Goal: Information Seeking & Learning: Find specific page/section

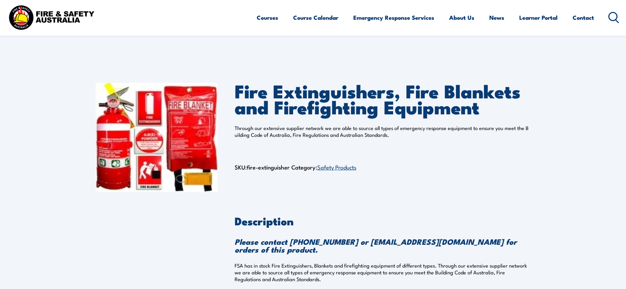
click at [613, 17] on icon at bounding box center [614, 17] width 11 height 11
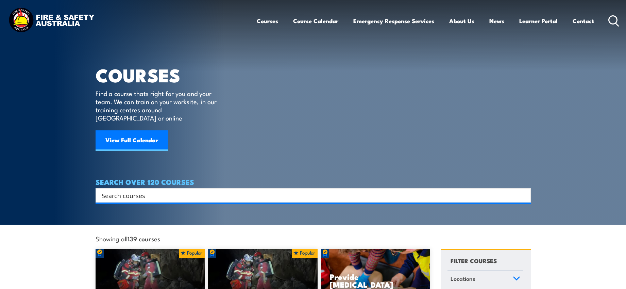
click at [147, 190] on input "Search input" at bounding box center [309, 195] width 414 height 10
type input "bell"
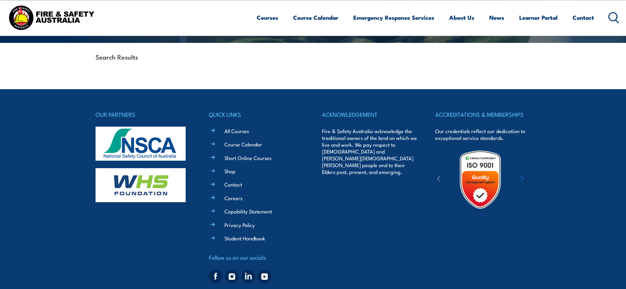
scroll to position [169, 0]
